Goal: Task Accomplishment & Management: Complete application form

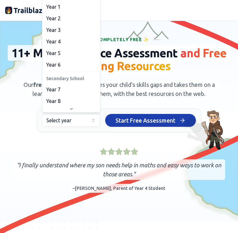
click at [52, 64] on span "Year 6" at bounding box center [53, 65] width 15 height 8
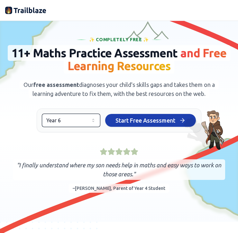
click at [121, 118] on span "Start Free Assessment" at bounding box center [146, 120] width 60 height 9
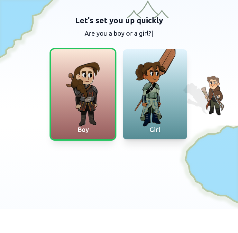
click at [155, 128] on span "Girl" at bounding box center [155, 129] width 11 height 7
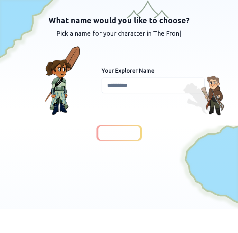
click at [110, 88] on input at bounding box center [153, 85] width 103 height 15
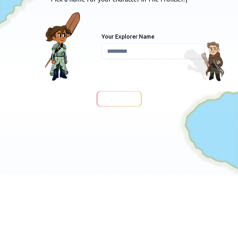
type input "*"
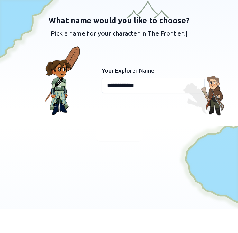
type input "**********"
click at [128, 131] on span "Continue" at bounding box center [119, 133] width 25 height 9
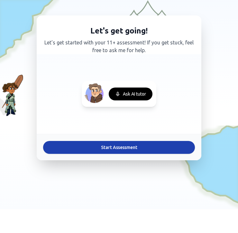
click at [123, 144] on button "Start Assessment" at bounding box center [119, 147] width 152 height 13
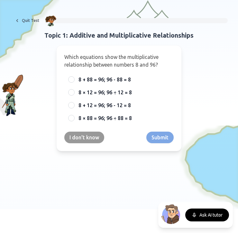
click at [82, 133] on button "I don't know" at bounding box center [84, 138] width 40 height 12
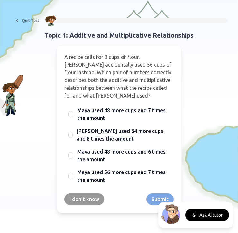
click at [97, 114] on span "Maya used 48 more cups and 7 times the amount" at bounding box center [123, 114] width 93 height 15
click at [73, 114] on button "Maya used 48 more cups and 7 times the amount" at bounding box center [70, 114] width 5 height 5
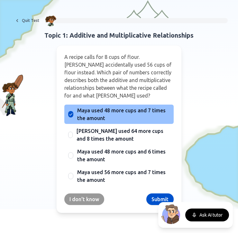
click at [154, 194] on button "Submit" at bounding box center [160, 200] width 27 height 12
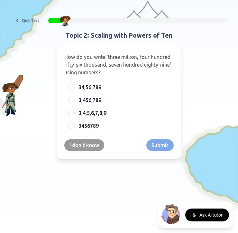
click at [98, 101] on span "3,456,789" at bounding box center [90, 100] width 23 height 8
click at [74, 101] on button "3,456,789" at bounding box center [71, 100] width 5 height 5
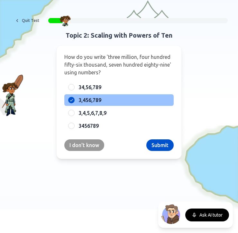
click at [151, 142] on button "Submit" at bounding box center [160, 146] width 27 height 12
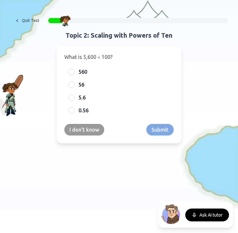
click at [82, 85] on span "56" at bounding box center [82, 85] width 6 height 8
click at [74, 85] on button "56" at bounding box center [71, 84] width 5 height 5
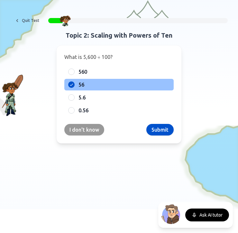
click at [156, 130] on button "Submit" at bounding box center [160, 130] width 27 height 12
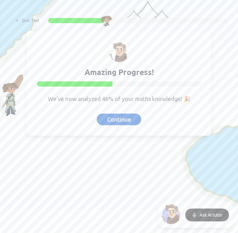
click at [116, 118] on button "Continue" at bounding box center [119, 120] width 44 height 12
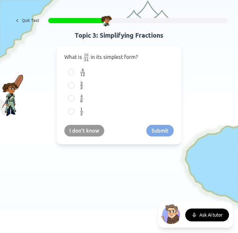
click at [118, 114] on label "1 2 \frac{1}{2} 2 1 ​" at bounding box center [125, 112] width 92 height 8
click at [74, 114] on button "1 2 \frac{1}{2} 2 1 ​" at bounding box center [71, 111] width 5 height 5
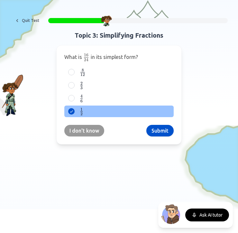
click at [154, 130] on button "Submit" at bounding box center [160, 131] width 27 height 12
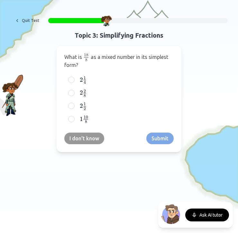
click at [78, 98] on div "2 2 8 2\frac{2}{8} 2 8 2 ​" at bounding box center [119, 93] width 110 height 12
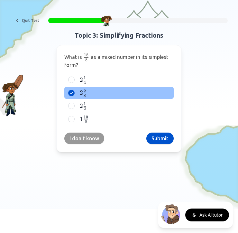
click at [154, 139] on button "Submit" at bounding box center [160, 139] width 27 height 12
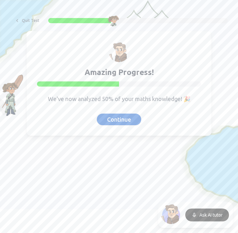
click at [104, 122] on button "Continue" at bounding box center [119, 120] width 44 height 12
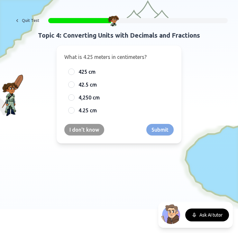
click at [79, 98] on span "4,250 cm" at bounding box center [89, 98] width 21 height 8
click at [74, 98] on button "4,250 cm" at bounding box center [71, 97] width 5 height 5
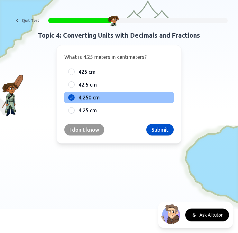
click at [161, 132] on button "Submit" at bounding box center [160, 130] width 27 height 12
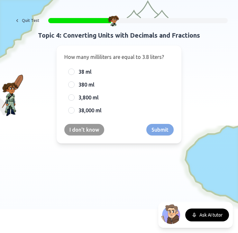
click at [98, 133] on button "I don't know" at bounding box center [84, 130] width 40 height 12
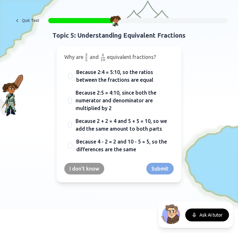
click at [197, 215] on button "Ask AI tutor" at bounding box center [208, 215] width 44 height 13
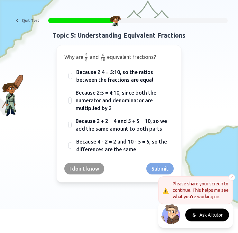
click at [194, 214] on icon at bounding box center [195, 214] width 2 height 3
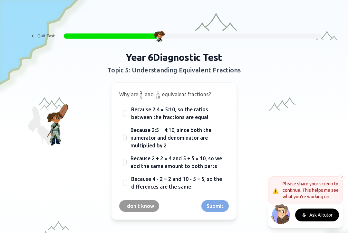
click at [238, 221] on button "Ask AI tutor" at bounding box center [317, 215] width 44 height 13
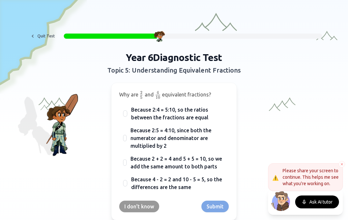
click at [238, 199] on button "Ask AI tutor" at bounding box center [317, 201] width 44 height 13
click at [238, 170] on p "Please share your screen to continue. This helps me see what you're working on." at bounding box center [311, 176] width 56 height 19
click at [238, 164] on button at bounding box center [342, 164] width 6 height 6
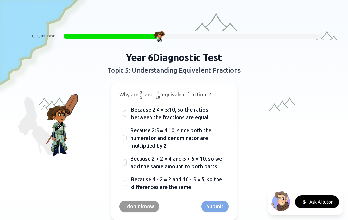
click at [238, 201] on button "Ask AI tutor" at bounding box center [317, 201] width 44 height 13
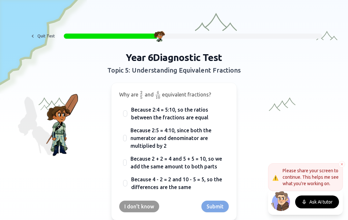
click at [185, 141] on span "Because 2:5 = 4:10, since both the numerator and denominator are multiplied by 2" at bounding box center [178, 137] width 94 height 23
click at [127, 141] on button "Because 2:5 = 4:10, since both the numerator and denominator are multiplied by 2" at bounding box center [124, 137] width 5 height 5
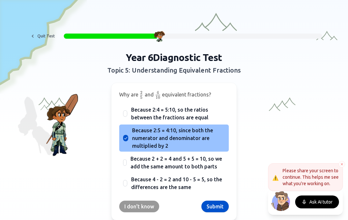
click at [223, 207] on button "Submit" at bounding box center [214, 206] width 27 height 12
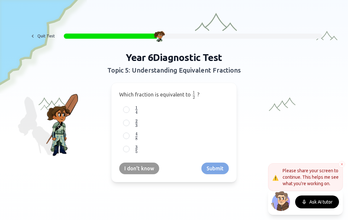
click at [131, 136] on div "4 8 \frac{4}{8} 8 4 ​" at bounding box center [174, 136] width 110 height 12
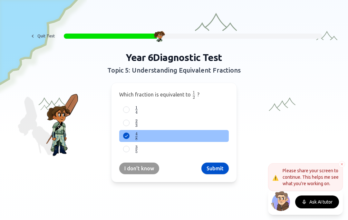
click at [209, 170] on button "Submit" at bounding box center [214, 168] width 27 height 12
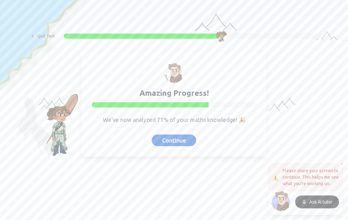
click at [162, 137] on button "Continue" at bounding box center [174, 140] width 44 height 12
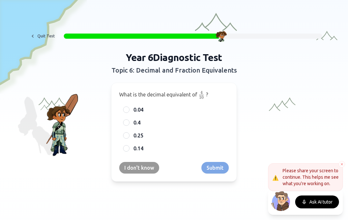
click at [137, 120] on span "0.4" at bounding box center [136, 123] width 7 height 8
click at [129, 120] on button "0.4" at bounding box center [126, 122] width 5 height 5
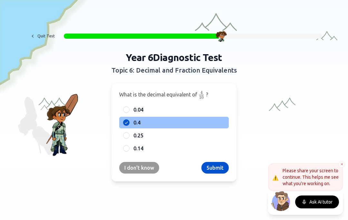
click at [209, 168] on button "Submit" at bounding box center [214, 168] width 27 height 12
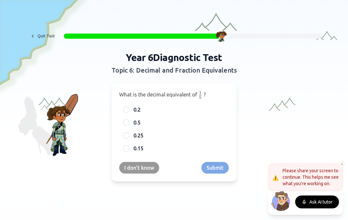
click at [137, 122] on span "0.5" at bounding box center [136, 123] width 7 height 8
click at [129, 122] on button "0.5" at bounding box center [126, 122] width 5 height 5
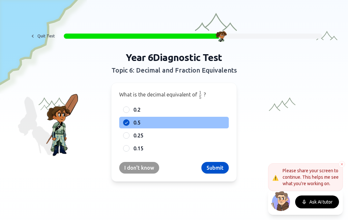
click at [143, 110] on label "0.2" at bounding box center [179, 110] width 92 height 8
click at [129, 110] on button "0.2" at bounding box center [126, 109] width 5 height 5
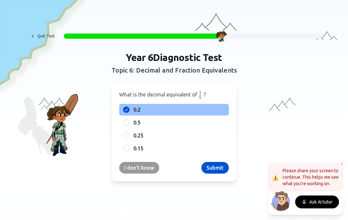
click at [208, 166] on button "Submit" at bounding box center [214, 168] width 27 height 12
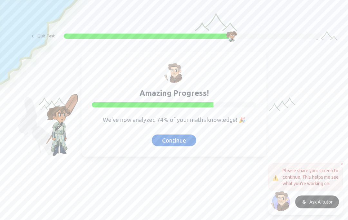
click at [163, 145] on button "Continue" at bounding box center [174, 140] width 44 height 12
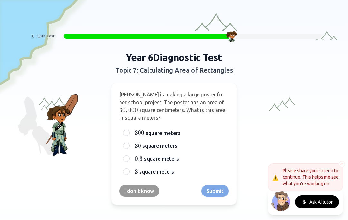
scroll to position [6, 0]
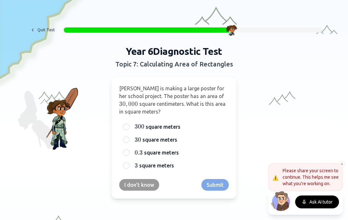
click at [191, 138] on label "30 30 30 square meters" at bounding box center [179, 140] width 92 height 8
click at [129, 138] on button "30 30 30 square meters" at bounding box center [126, 139] width 5 height 5
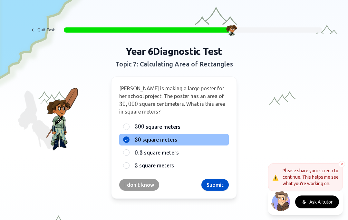
click at [214, 187] on button "Submit" at bounding box center [214, 185] width 27 height 12
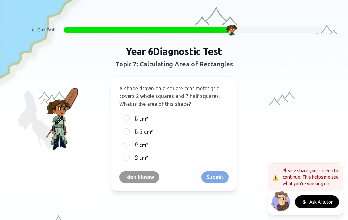
click at [169, 134] on label "5.5 5.5 5.5 cm²" at bounding box center [179, 132] width 92 height 8
click at [129, 134] on button "5.5 5.5 5.5 cm²" at bounding box center [126, 131] width 5 height 5
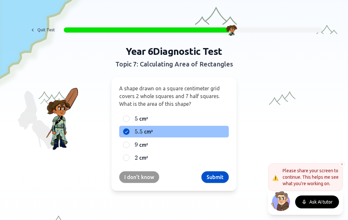
click at [212, 175] on button "Submit" at bounding box center [214, 177] width 27 height 12
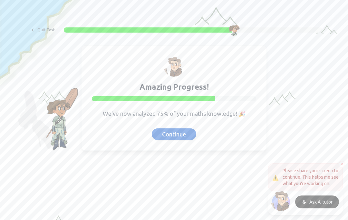
click at [179, 136] on button "Continue" at bounding box center [174, 134] width 44 height 12
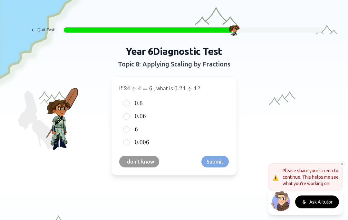
click at [185, 118] on label "0.06 0.06 0.06" at bounding box center [179, 116] width 92 height 8
click at [129, 118] on button "0.06 0.06 0.06" at bounding box center [126, 116] width 5 height 5
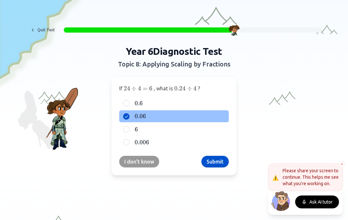
click at [216, 159] on button "Submit" at bounding box center [214, 162] width 27 height 12
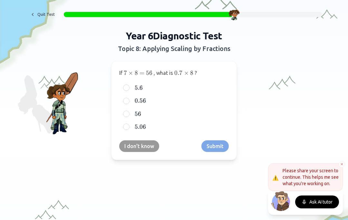
scroll to position [19, 0]
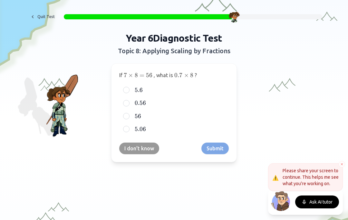
click at [224, 106] on label "0.56 0.56 0.56" at bounding box center [179, 103] width 92 height 8
click at [129, 106] on button "0.56 0.56 0.56" at bounding box center [126, 103] width 5 height 5
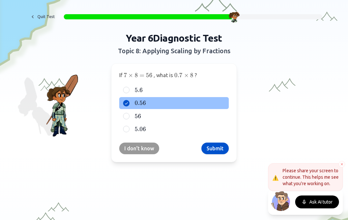
click at [220, 145] on button "Submit" at bounding box center [214, 148] width 27 height 12
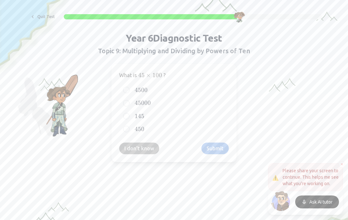
click at [159, 93] on label "4500 4500 4500" at bounding box center [179, 90] width 92 height 8
click at [129, 92] on button "4500 4500 4500" at bounding box center [126, 89] width 5 height 5
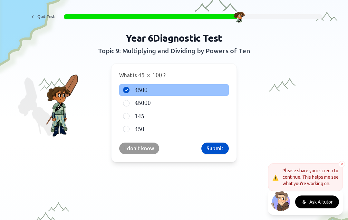
click at [218, 148] on button "Submit" at bounding box center [214, 148] width 27 height 12
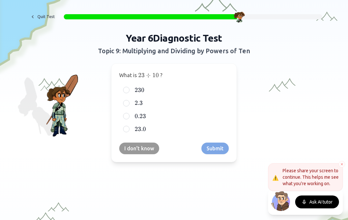
click at [172, 106] on label "2.3 2.3 2.3" at bounding box center [179, 103] width 92 height 8
click at [129, 106] on button "2.3 2.3 2.3" at bounding box center [126, 103] width 5 height 5
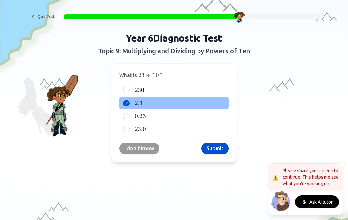
click at [215, 144] on button "Submit" at bounding box center [214, 148] width 27 height 12
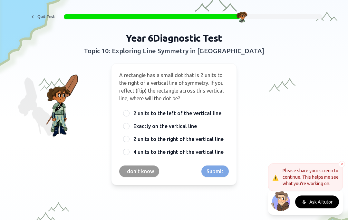
click at [220, 110] on label "2 units to the left of the vertical line" at bounding box center [179, 113] width 92 height 8
click at [129, 111] on button "2 units to the left of the vertical line" at bounding box center [126, 113] width 5 height 5
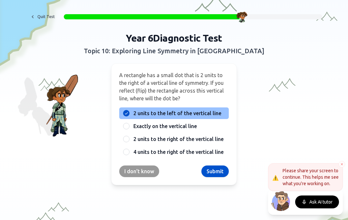
click at [219, 171] on button "Submit" at bounding box center [214, 171] width 27 height 12
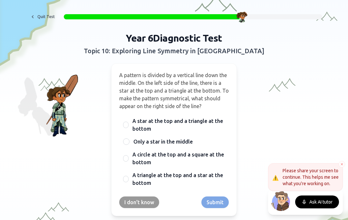
click at [198, 127] on span "A star at the top and a triangle at the bottom" at bounding box center [178, 124] width 92 height 15
click at [129, 127] on button "A star at the top and a triangle at the bottom" at bounding box center [125, 124] width 5 height 5
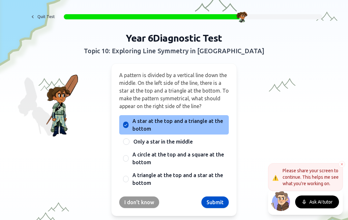
click at [191, 151] on span "A circle at the top and a square at the bottom" at bounding box center [178, 158] width 92 height 15
click at [128, 156] on button "A circle at the top and a square at the bottom" at bounding box center [125, 158] width 5 height 5
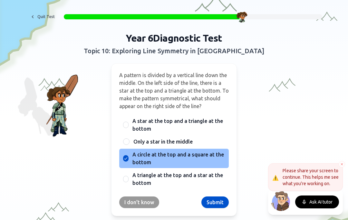
click at [213, 206] on button "Submit" at bounding box center [214, 202] width 27 height 12
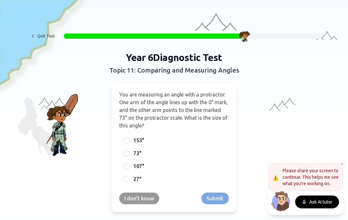
scroll to position [0, 0]
